Goal: Transaction & Acquisition: Purchase product/service

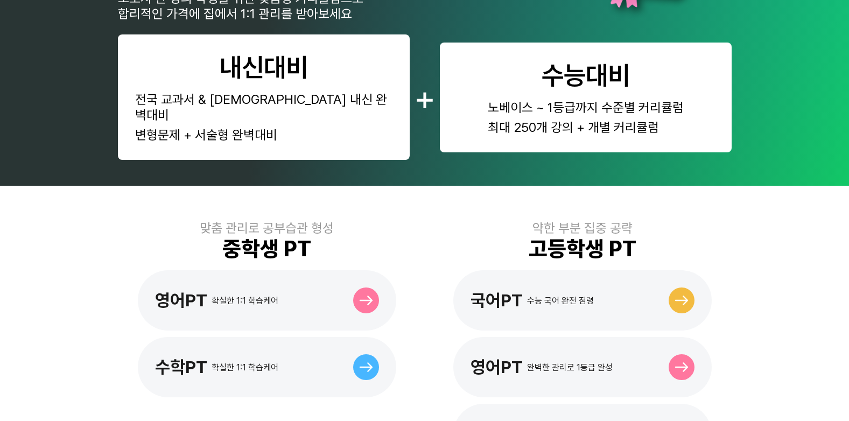
scroll to position [323, 0]
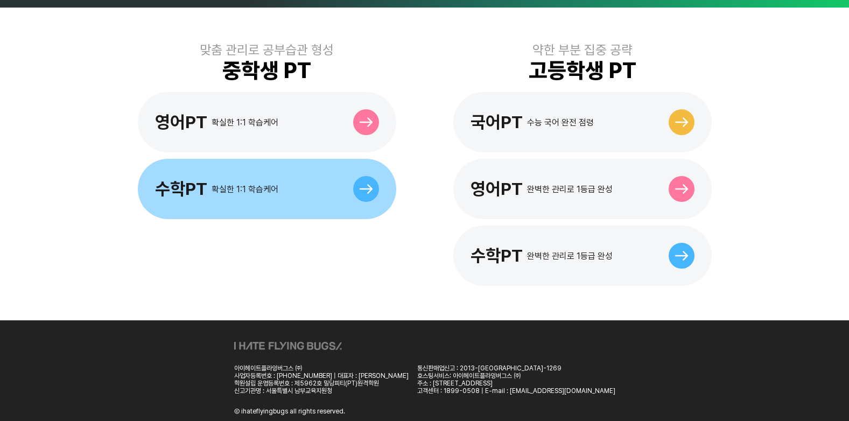
click at [318, 176] on div "수학PT 확실한 1:1 학습케어" at bounding box center [267, 189] width 258 height 60
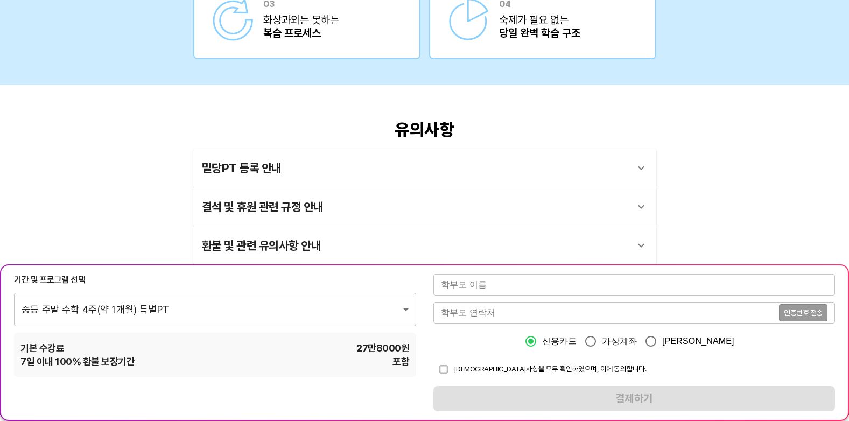
scroll to position [1885, 0]
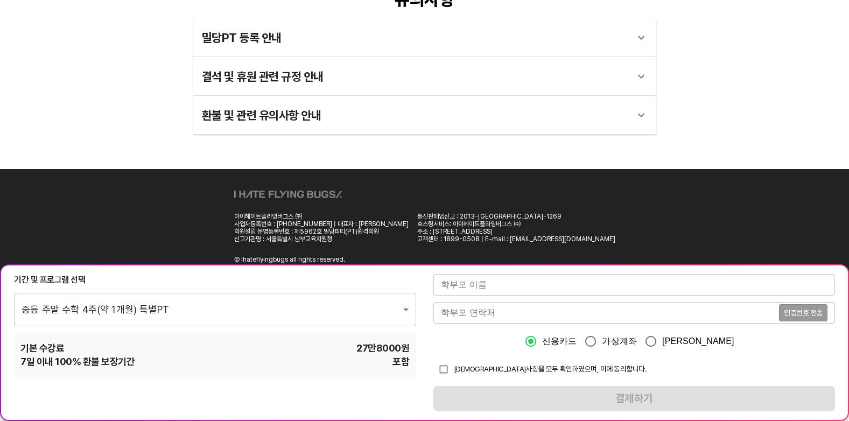
click at [331, 41] on div "밀당PT 등록 안내" at bounding box center [415, 38] width 426 height 26
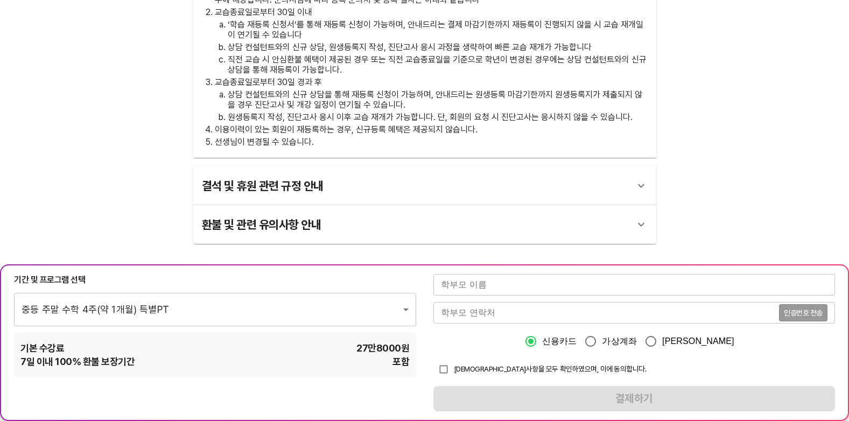
scroll to position [2235, 0]
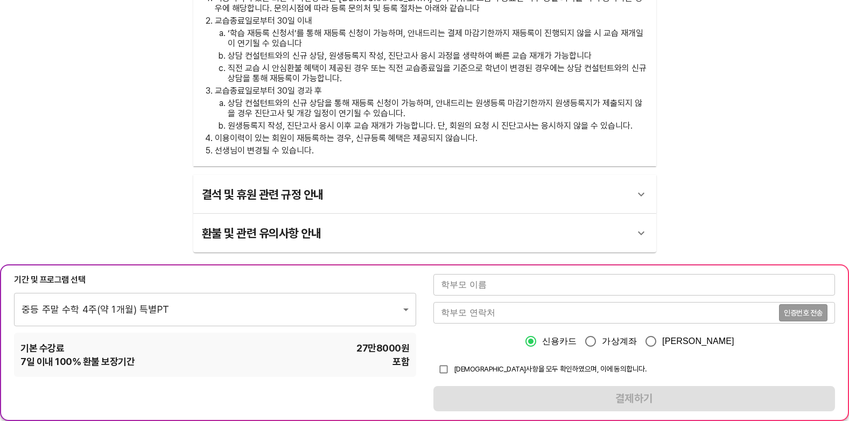
click at [428, 181] on div "결석 및 휴원 관련 규정 안내" at bounding box center [415, 194] width 426 height 26
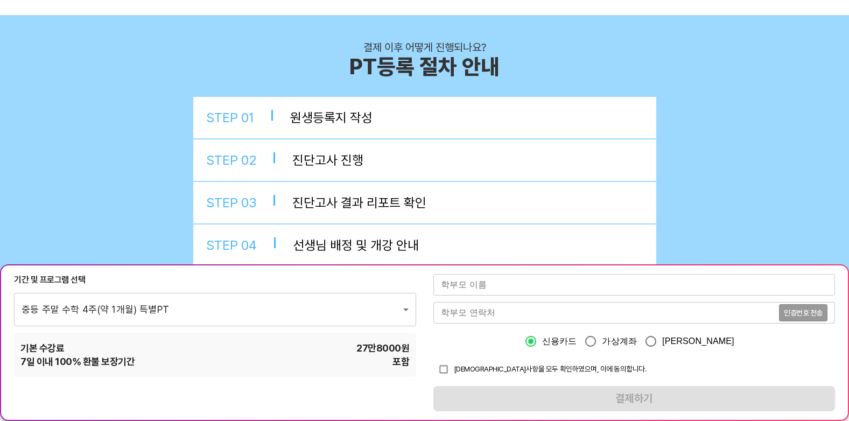
scroll to position [100, 0]
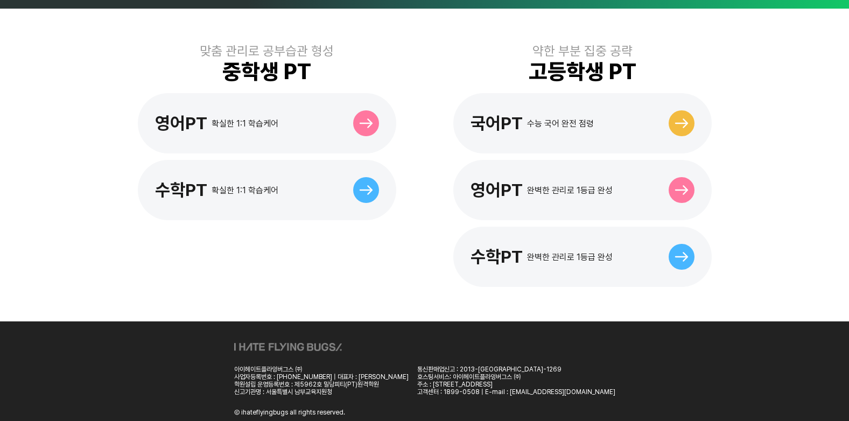
scroll to position [323, 0]
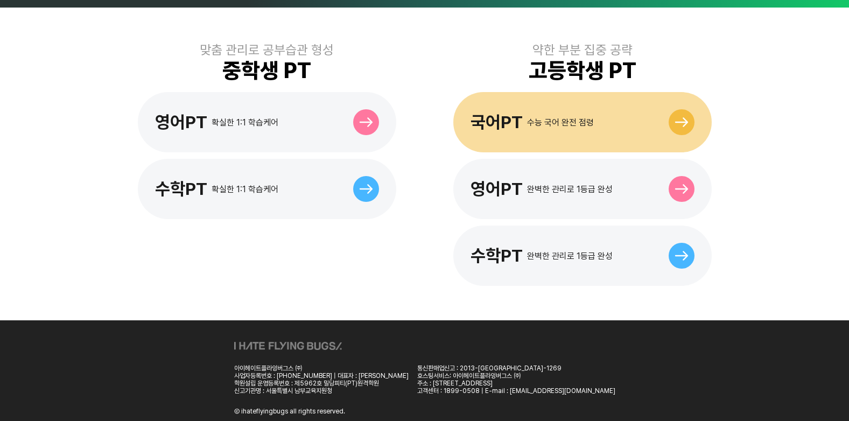
click at [680, 111] on div at bounding box center [682, 122] width 26 height 26
